Goal: Task Accomplishment & Management: Complete application form

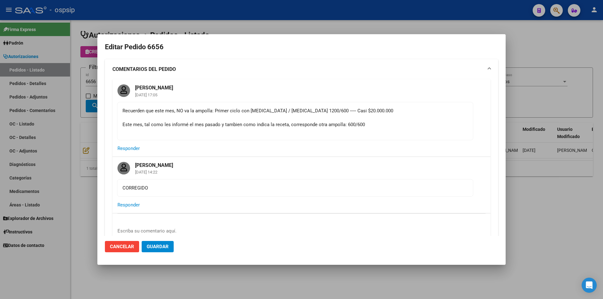
scroll to position [188, 0]
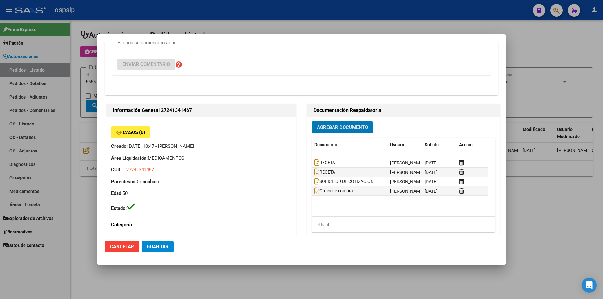
click at [73, 114] on div at bounding box center [301, 149] width 603 height 299
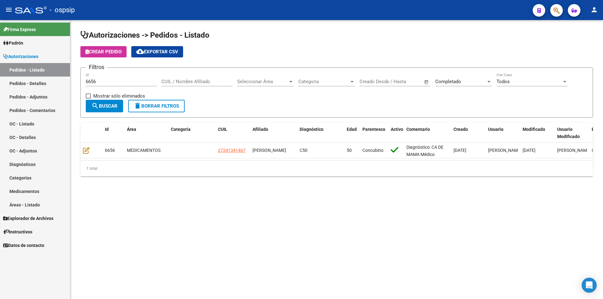
drag, startPoint x: 104, startPoint y: 83, endPoint x: 20, endPoint y: 83, distance: 83.8
click at [20, 83] on mat-sidenav-container "Firma Express Padrón Afiliados Empadronados Movimientos de Afiliados Padrón Ági…" at bounding box center [301, 159] width 603 height 279
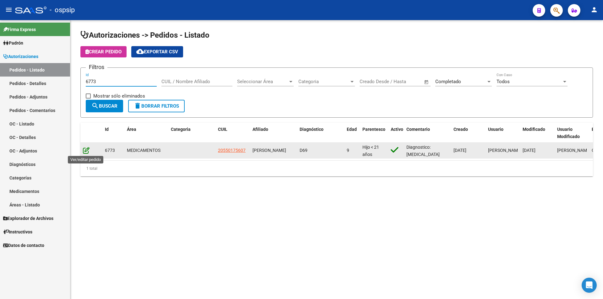
type input "6773"
click at [85, 151] on icon at bounding box center [86, 150] width 7 height 7
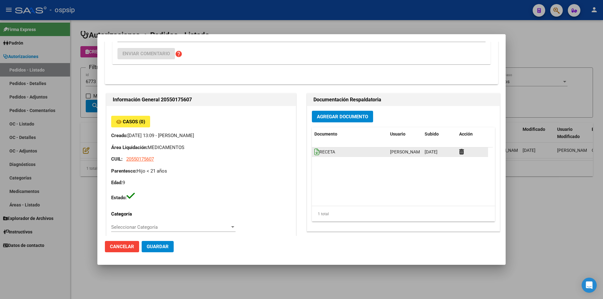
scroll to position [126, 0]
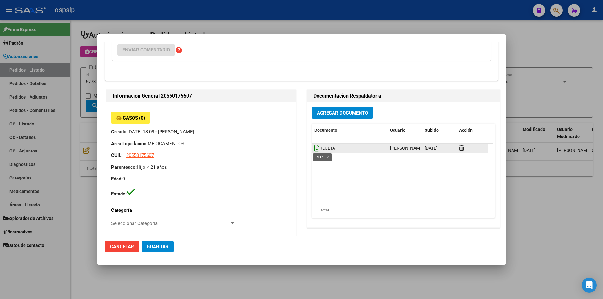
click at [314, 150] on icon at bounding box center [316, 148] width 5 height 7
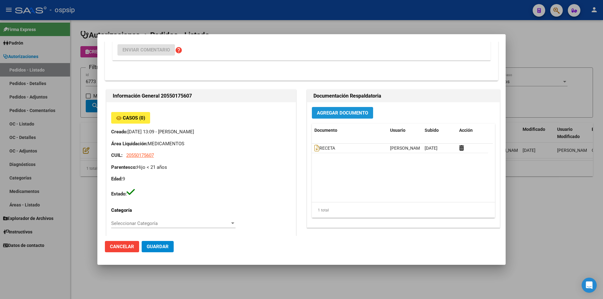
click at [342, 109] on button "Agregar Documento" at bounding box center [342, 113] width 61 height 12
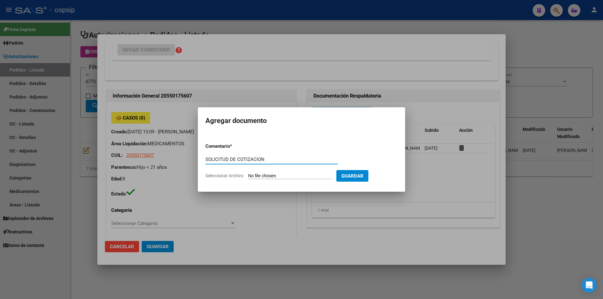
type input "SOLICITUD DE COTIZACION"
type input "C:\fakepath\SOL COT 6773 UMAÑO (I).pdf"
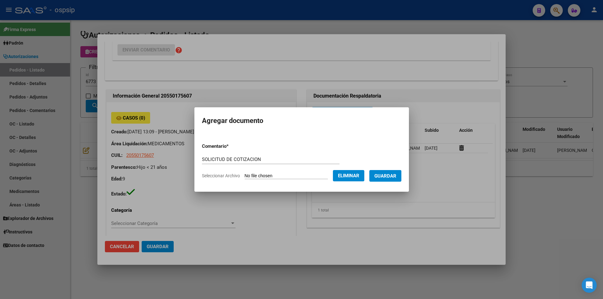
click at [393, 179] on button "Guardar" at bounding box center [385, 176] width 32 height 12
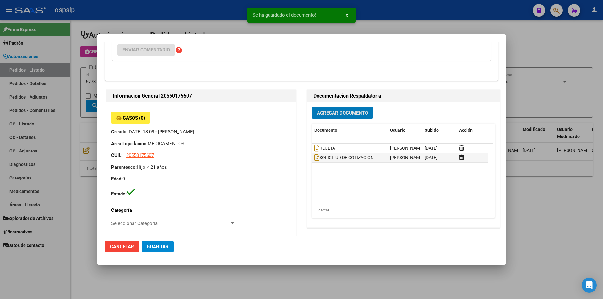
click at [96, 112] on div at bounding box center [301, 149] width 603 height 299
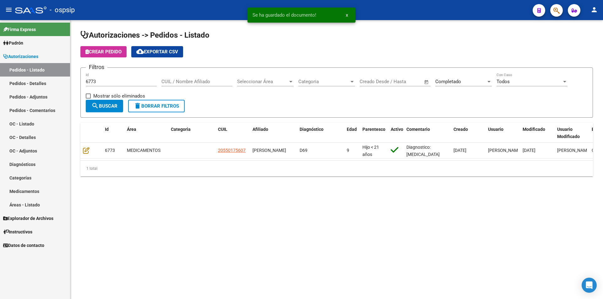
click at [91, 85] on div "6773 Id" at bounding box center [121, 79] width 71 height 13
click at [100, 81] on input "6773" at bounding box center [121, 82] width 71 height 6
type input "6774"
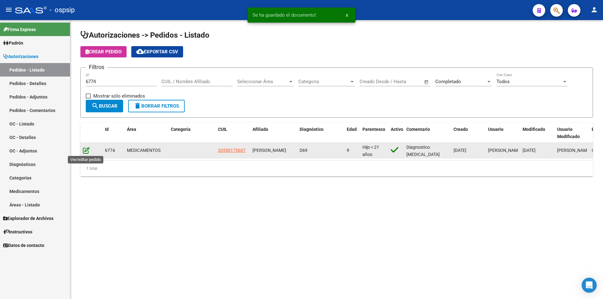
click at [83, 151] on icon at bounding box center [86, 150] width 7 height 7
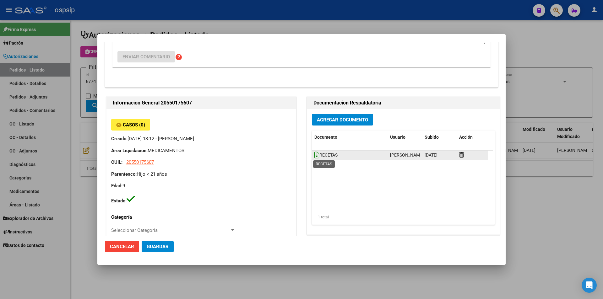
click at [314, 154] on icon at bounding box center [316, 155] width 5 height 7
click at [314, 155] on icon at bounding box center [316, 155] width 5 height 7
click at [351, 121] on span "Agregar Documento" at bounding box center [342, 120] width 51 height 6
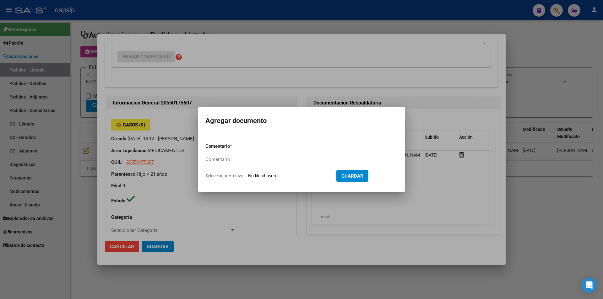
paste input "SOLICITUD DE COTIZACIÓN N° 6774 - UMAÑO (II)"
drag, startPoint x: 322, startPoint y: 161, endPoint x: 266, endPoint y: 159, distance: 55.9
click at [266, 159] on input "SOLICITUD DE COTIZACIÓN N° 6774 - UMAÑO (II)" at bounding box center [271, 160] width 132 height 6
type input "SOLICITUD DE COTIZACIÓN"
type input "C:\fakepath\Seguimiento_de_Compras - 2025 (5).pdf"
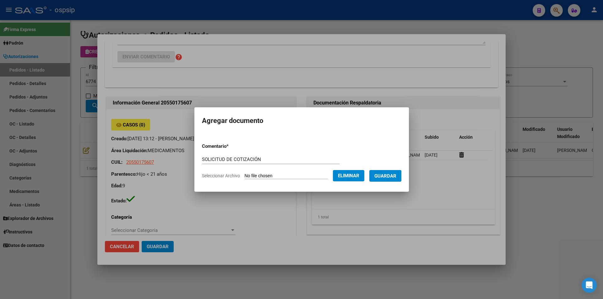
click at [391, 182] on form "Comentario * SOLICITUD DE COTIZACIÓN Comentario Seleccionar Archivo Eliminar Gu…" at bounding box center [301, 161] width 199 height 46
click at [389, 177] on span "Guardar" at bounding box center [385, 176] width 22 height 6
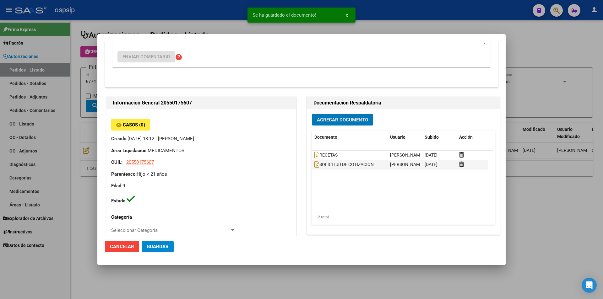
click at [80, 142] on div at bounding box center [301, 149] width 603 height 299
